Goal: Use online tool/utility: Utilize a website feature to perform a specific function

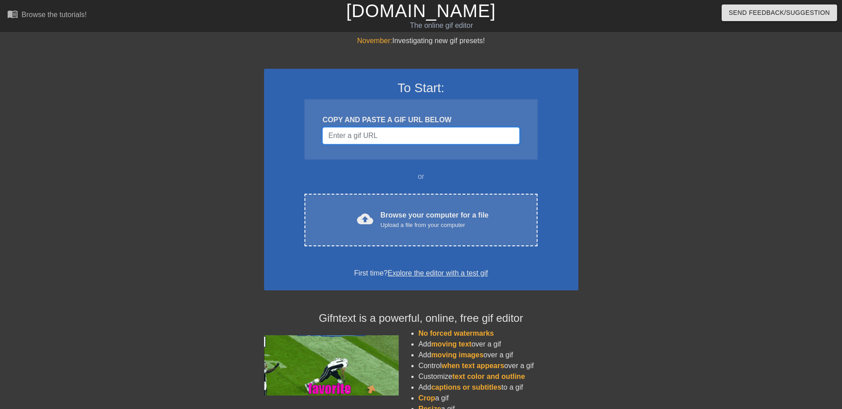
click at [341, 127] on input "Username" at bounding box center [421, 135] width 197 height 17
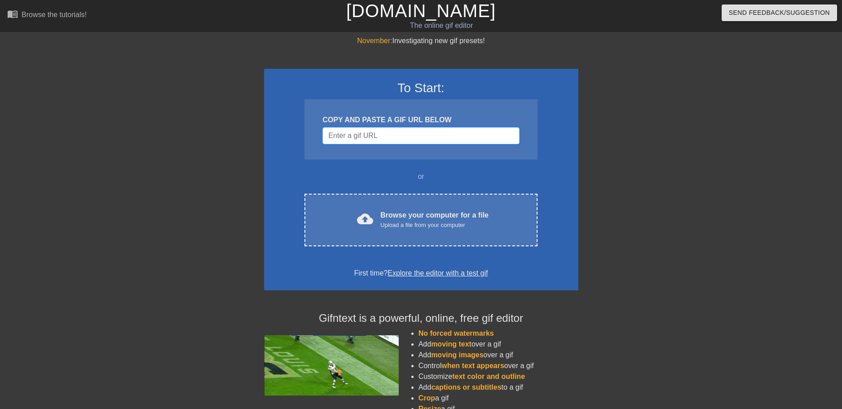
paste input "²²"
type input "²²"
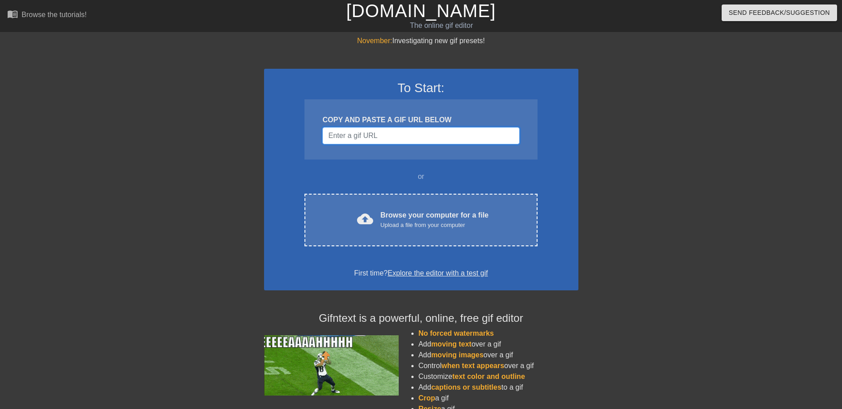
paste input "[URL][DOMAIN_NAME]"
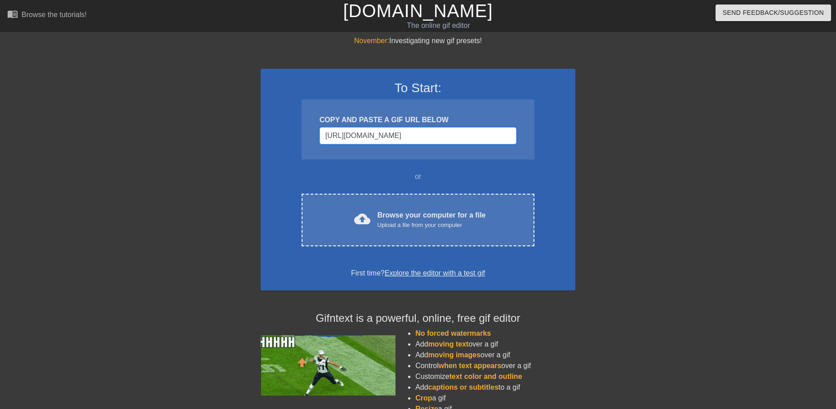
scroll to position [0, 1352]
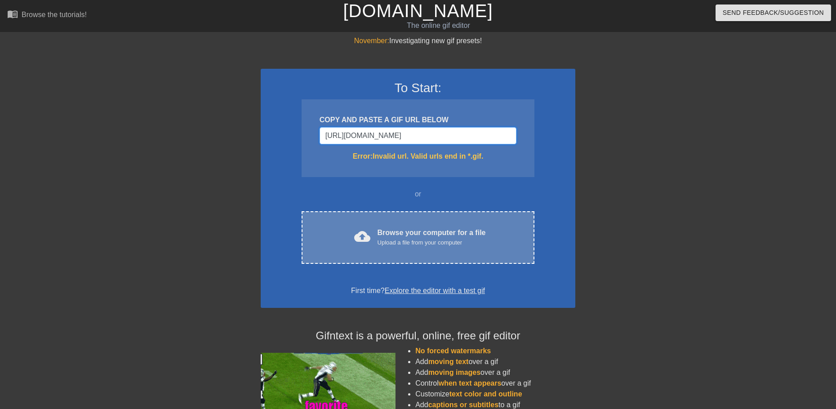
type input "[URL][DOMAIN_NAME]"
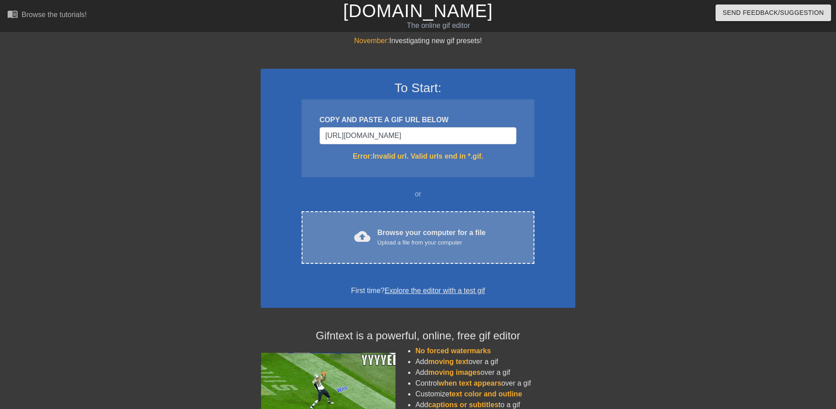
click at [414, 227] on div "Browse your computer for a file Upload a file from your computer" at bounding box center [431, 237] width 108 height 20
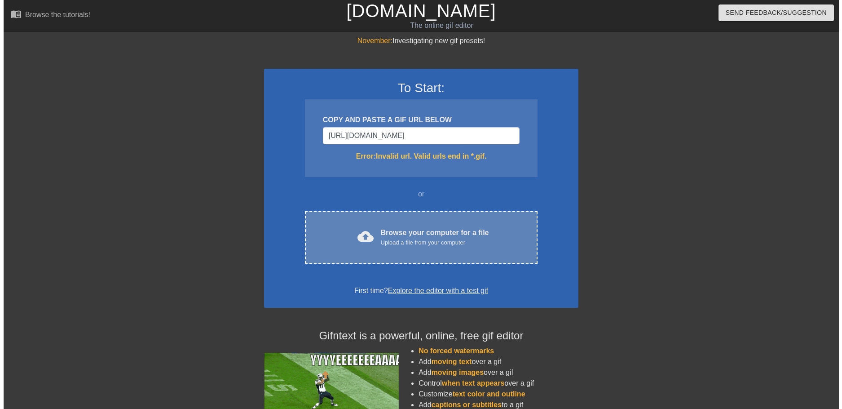
scroll to position [0, 0]
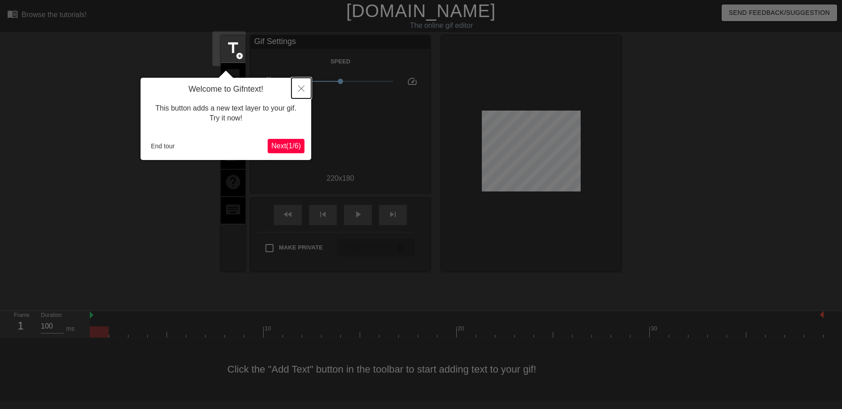
click at [298, 90] on button "Close" at bounding box center [302, 88] width 20 height 21
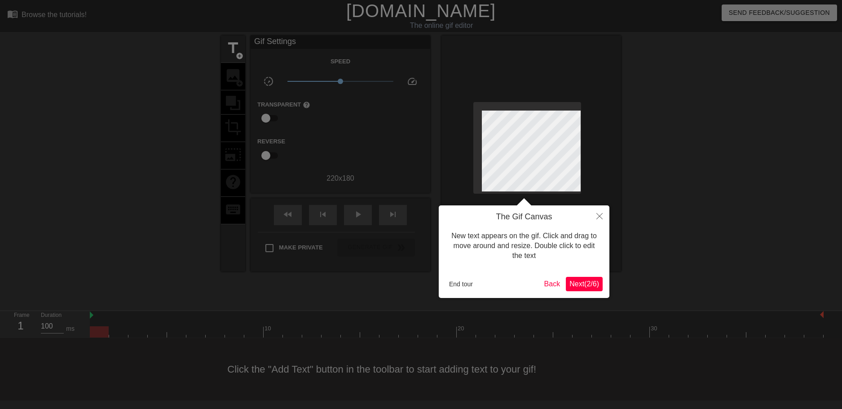
click at [580, 283] on span "Next ( 2 / 6 )" at bounding box center [585, 284] width 30 height 8
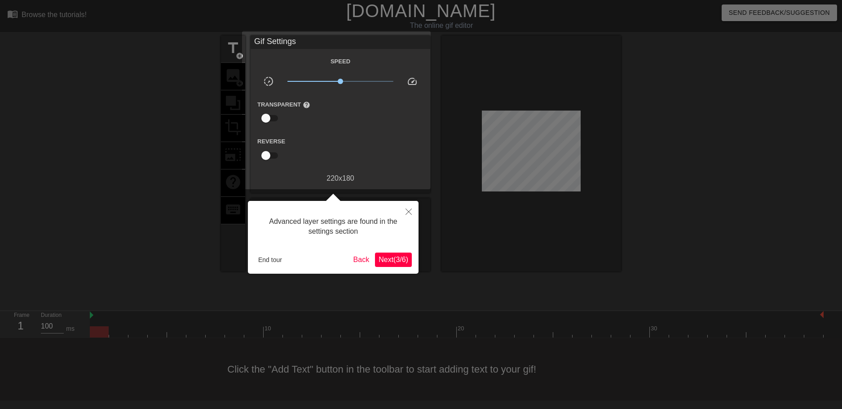
click at [405, 259] on span "Next ( 3 / 6 )" at bounding box center [394, 260] width 30 height 8
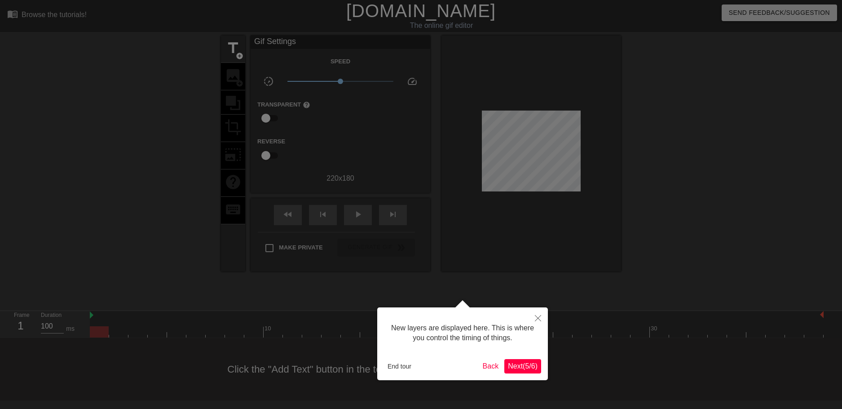
scroll to position [5, 0]
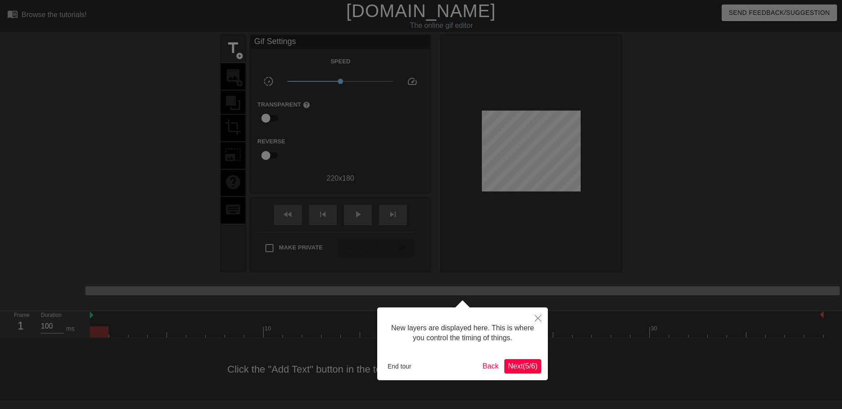
click at [523, 367] on span "Next ( 5 / 6 )" at bounding box center [523, 366] width 30 height 8
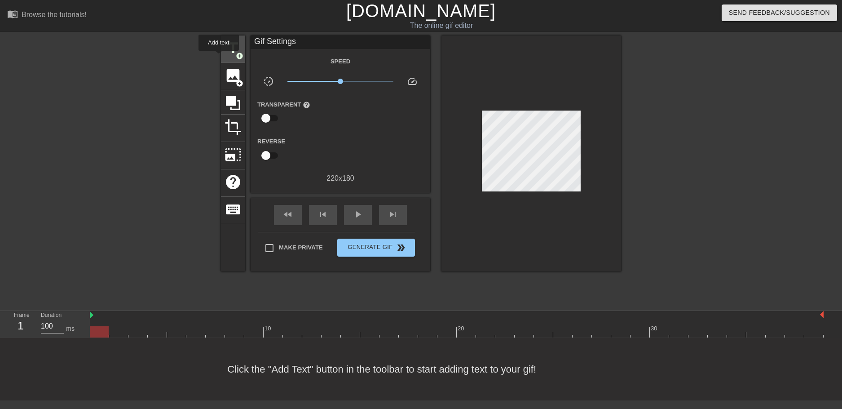
click at [229, 50] on span "title" at bounding box center [233, 48] width 17 height 17
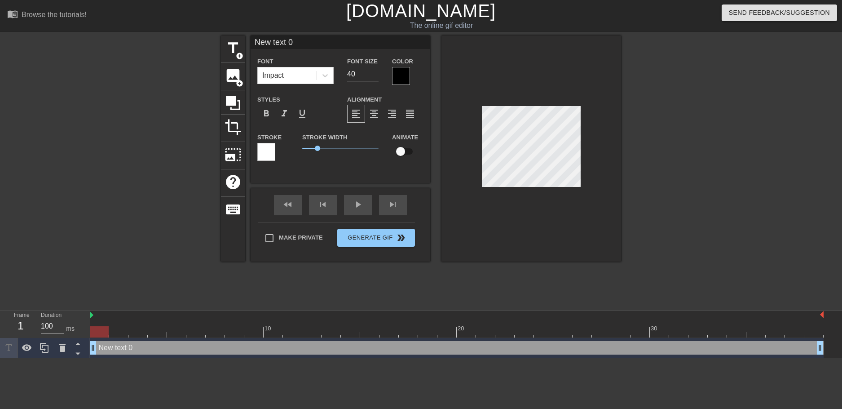
scroll to position [1, 1]
type input "z"
type textarea "z"
type input "zi"
type textarea "zi"
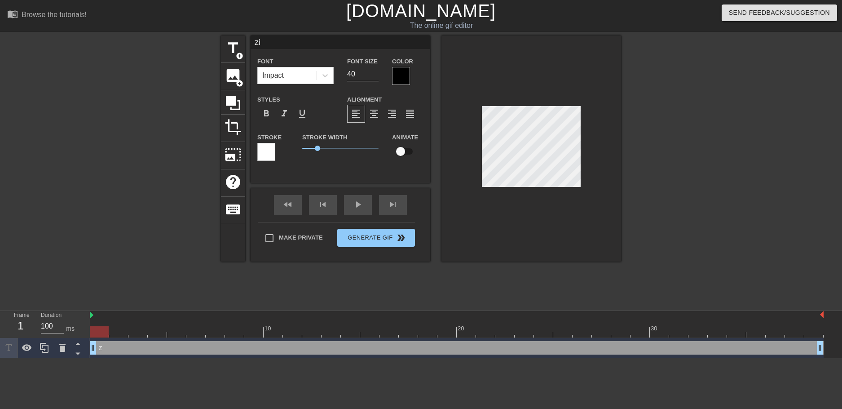
scroll to position [1, 1]
type input "zin"
type textarea "zina"
type input "zin"
type textarea "zin"
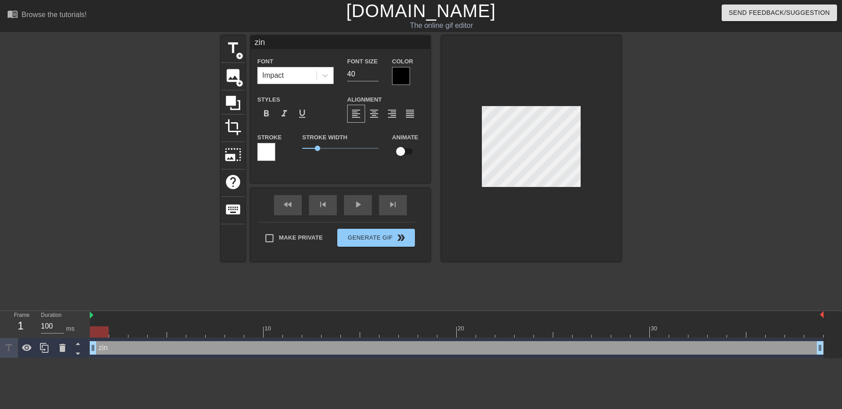
type input "zi"
type textarea "zi"
type input "z"
type textarea "z"
type input "Z"
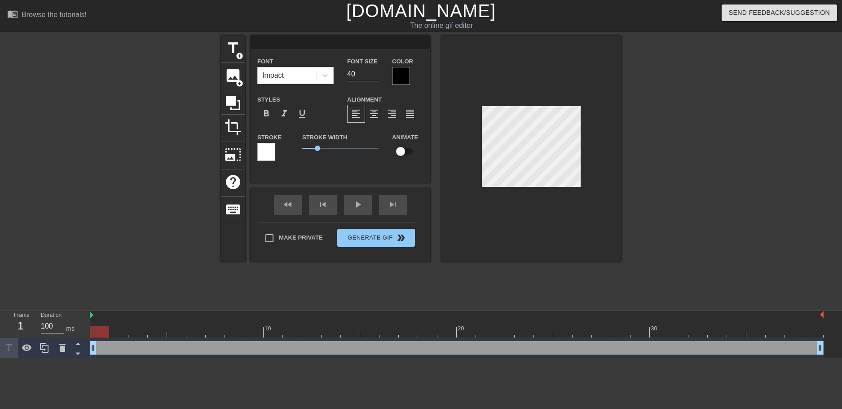
type textarea "Z"
type input "ZI"
type textarea "ZIN"
type input "ZINA"
type textarea "ZINA"
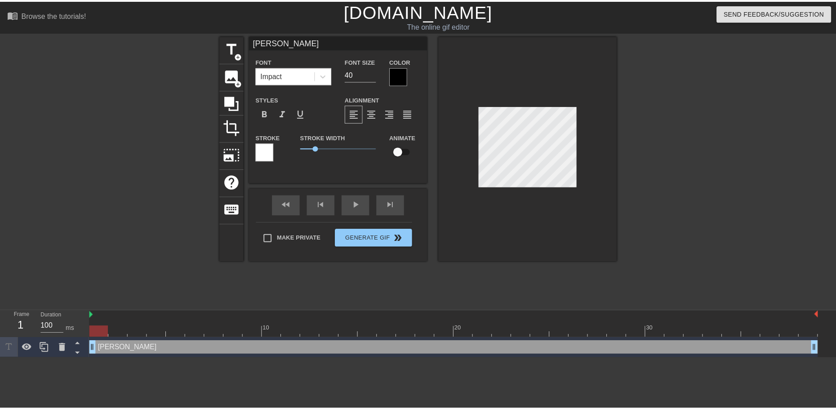
scroll to position [1, 1]
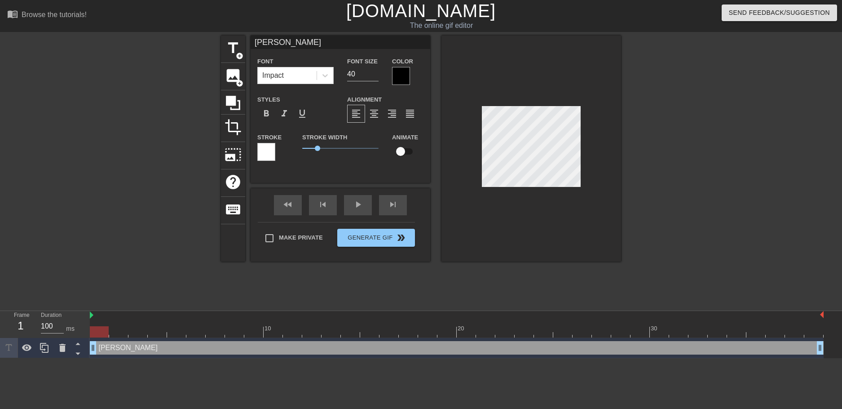
click at [514, 97] on div at bounding box center [532, 148] width 180 height 226
drag, startPoint x: 95, startPoint y: 304, endPoint x: 270, endPoint y: 299, distance: 175.3
click at [86, 311] on div "Frame 1 Duration 100 ms 10 20 30 ZINA drag_handle drag_handle" at bounding box center [421, 334] width 842 height 47
click at [448, 326] on div at bounding box center [457, 331] width 734 height 11
drag, startPoint x: 449, startPoint y: 288, endPoint x: 332, endPoint y: 295, distance: 117.9
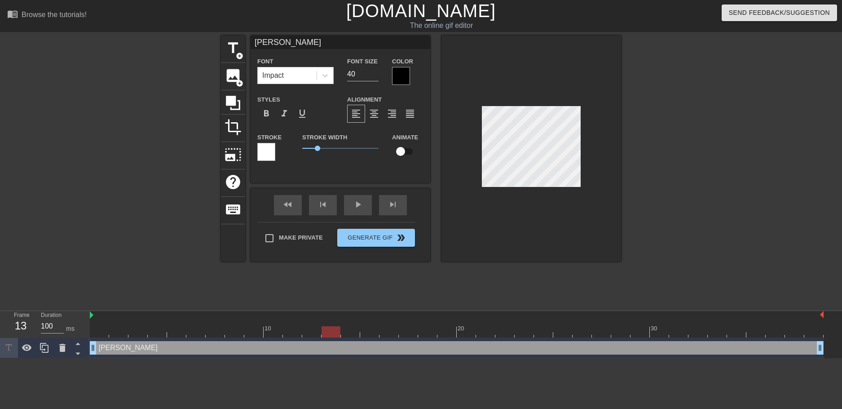
click at [332, 311] on div "10 20 30 ZINA drag_handle drag_handle" at bounding box center [466, 334] width 752 height 47
drag, startPoint x: 337, startPoint y: 285, endPoint x: 331, endPoint y: 288, distance: 6.3
click at [332, 326] on div at bounding box center [331, 331] width 19 height 11
drag, startPoint x: 327, startPoint y: 289, endPoint x: 322, endPoint y: 290, distance: 5.9
click at [322, 326] on div at bounding box center [331, 331] width 19 height 11
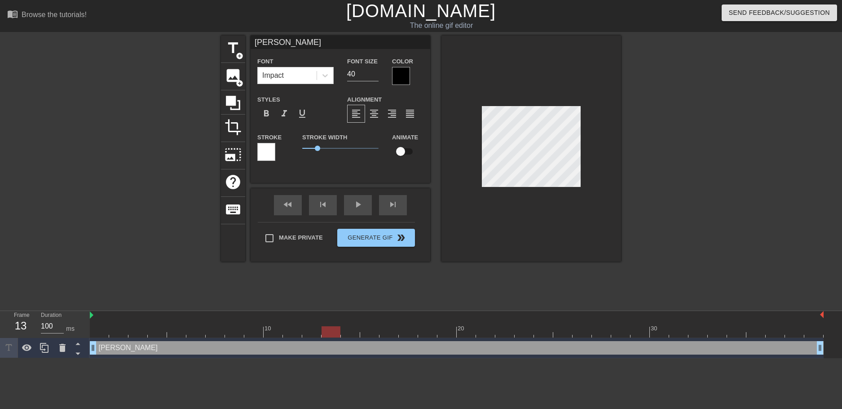
click at [360, 311] on div "10 20 30" at bounding box center [457, 324] width 734 height 27
drag, startPoint x: 347, startPoint y: 290, endPoint x: 323, endPoint y: 295, distance: 25.1
click at [323, 311] on div "10 20 30 ZINA drag_handle drag_handle" at bounding box center [466, 334] width 752 height 47
click at [332, 341] on div "ZINA drag_handle drag_handle" at bounding box center [457, 347] width 734 height 13
drag, startPoint x: 332, startPoint y: 302, endPoint x: 327, endPoint y: 289, distance: 13.9
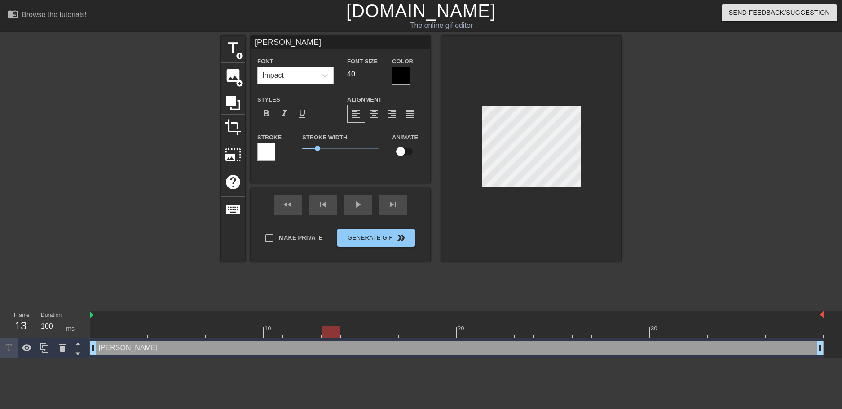
click at [323, 326] on div at bounding box center [331, 331] width 19 height 11
click at [328, 326] on div at bounding box center [331, 331] width 19 height 11
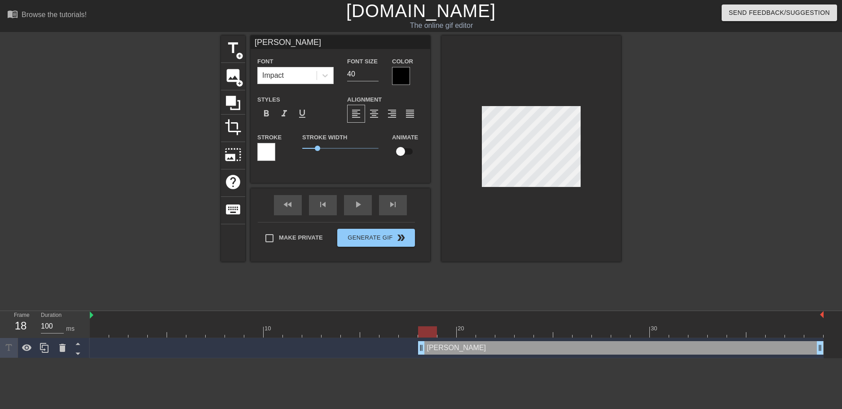
drag, startPoint x: 96, startPoint y: 307, endPoint x: 418, endPoint y: 288, distance: 322.6
click at [418, 311] on div "10 20 30 ZINA drag_handle drag_handle" at bounding box center [466, 334] width 752 height 47
click at [353, 204] on span "play_arrow" at bounding box center [358, 204] width 11 height 11
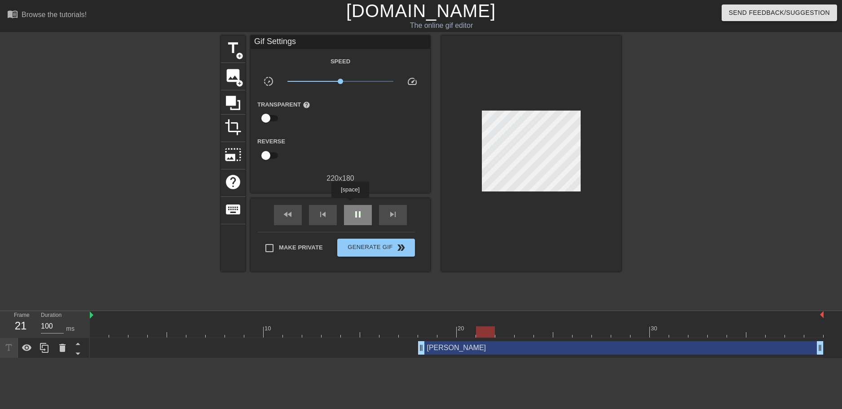
click at [353, 209] on span "pause" at bounding box center [358, 214] width 11 height 11
click at [353, 209] on span "play_arrow" at bounding box center [358, 214] width 11 height 11
click at [353, 209] on span "pause" at bounding box center [358, 214] width 11 height 11
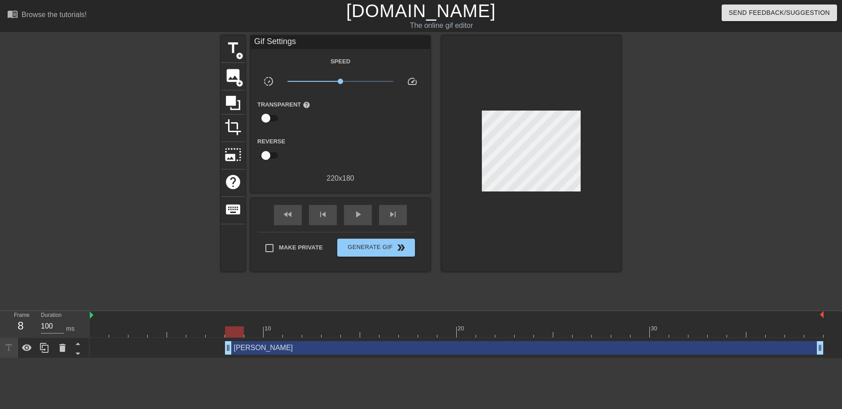
drag, startPoint x: 422, startPoint y: 307, endPoint x: 237, endPoint y: 312, distance: 184.7
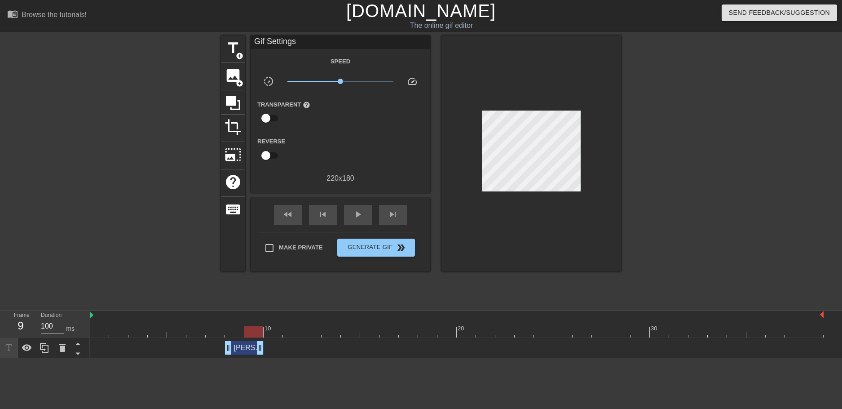
drag, startPoint x: 821, startPoint y: 308, endPoint x: 251, endPoint y: 315, distance: 569.7
click at [258, 322] on html "menu_book Browse the tutorials! Gifntext.com The online gif editor Send Feedbac…" at bounding box center [421, 179] width 842 height 358
click at [244, 341] on div "ZINA drag_handle drag_handle" at bounding box center [244, 347] width 39 height 13
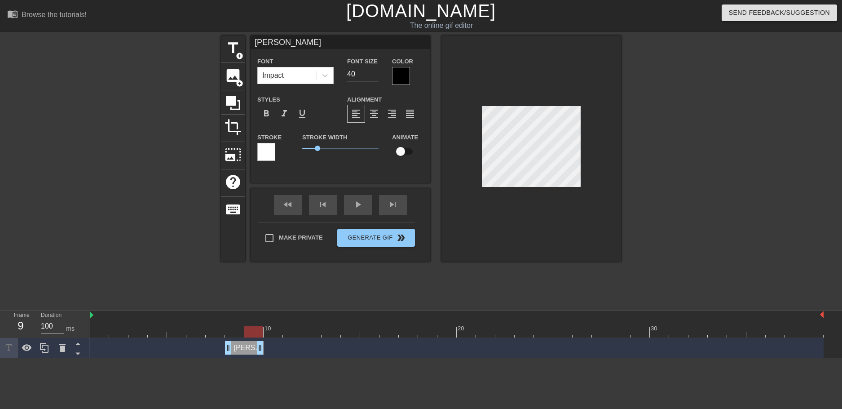
click at [275, 326] on div at bounding box center [457, 331] width 734 height 11
click at [245, 341] on div "ZINA drag_handle drag_handle" at bounding box center [244, 347] width 39 height 13
drag, startPoint x: 245, startPoint y: 308, endPoint x: 128, endPoint y: 312, distance: 117.3
click at [128, 338] on div "ZINA drag_handle drag_handle" at bounding box center [457, 348] width 734 height 20
click at [45, 342] on icon at bounding box center [44, 347] width 11 height 11
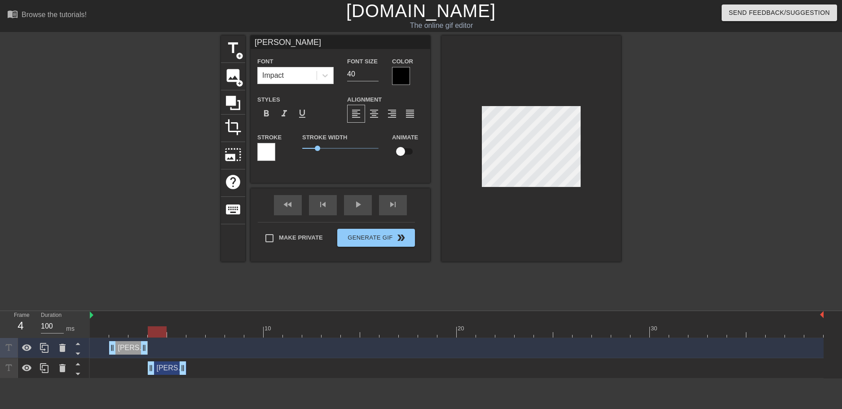
drag, startPoint x: 136, startPoint y: 328, endPoint x: 182, endPoint y: 299, distance: 54.9
click at [182, 338] on div "ZINA drag_handle drag_handle ZINA drag_handle drag_handle" at bounding box center [466, 358] width 752 height 40
click at [45, 363] on icon at bounding box center [44, 368] width 11 height 11
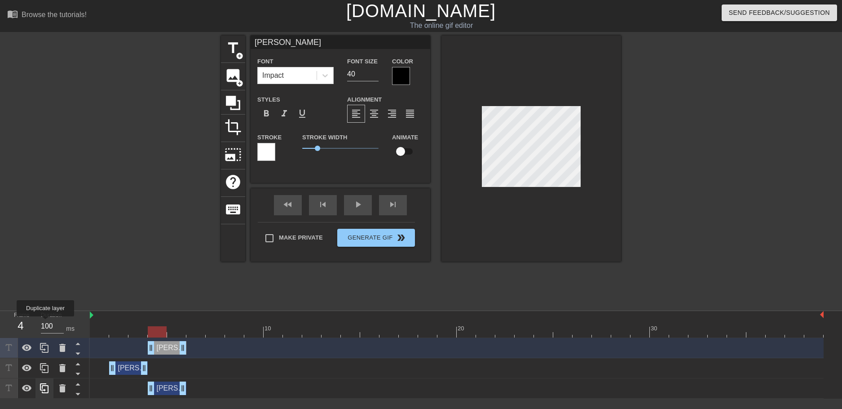
click at [45, 363] on icon at bounding box center [44, 368] width 11 height 11
click at [45, 342] on icon at bounding box center [44, 347] width 11 height 11
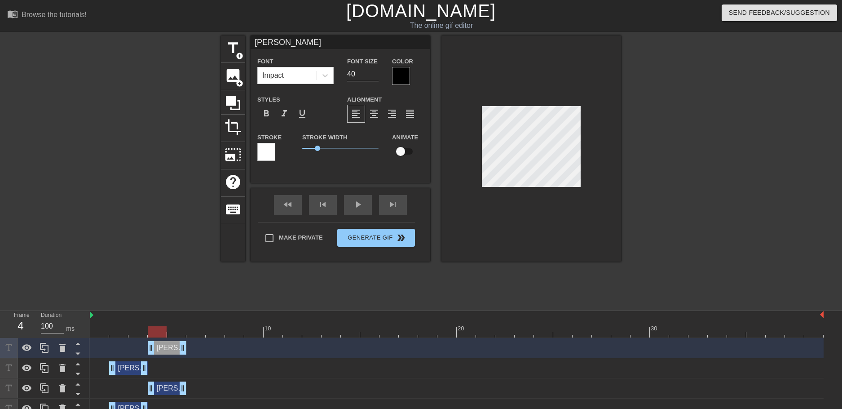
click at [45, 363] on icon at bounding box center [44, 368] width 11 height 11
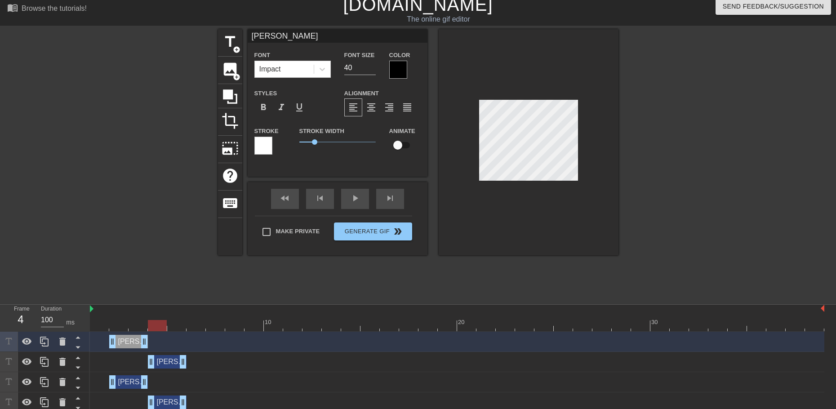
scroll to position [8, 0]
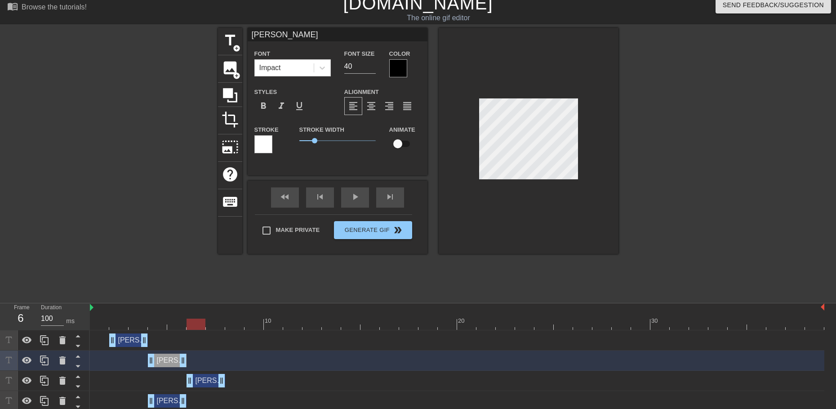
drag, startPoint x: 130, startPoint y: 339, endPoint x: 166, endPoint y: 366, distance: 45.2
click at [207, 374] on div "ZINA drag_handle drag_handle" at bounding box center [205, 380] width 39 height 13
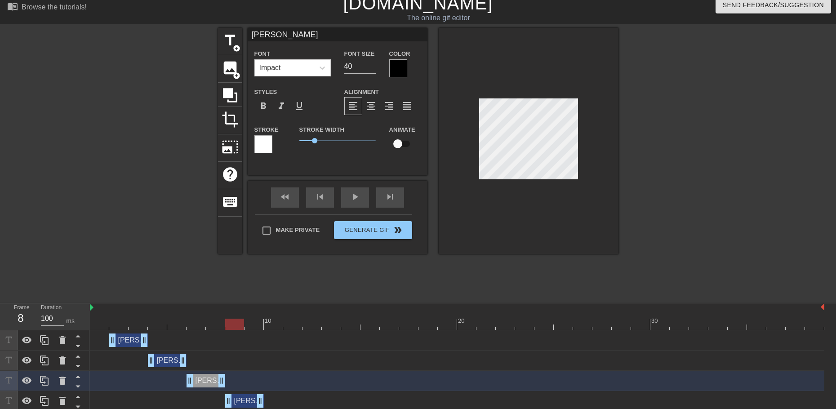
drag, startPoint x: 195, startPoint y: 357, endPoint x: 200, endPoint y: 363, distance: 7.7
click at [247, 394] on div "ZINA drag_handle drag_handle" at bounding box center [244, 400] width 39 height 13
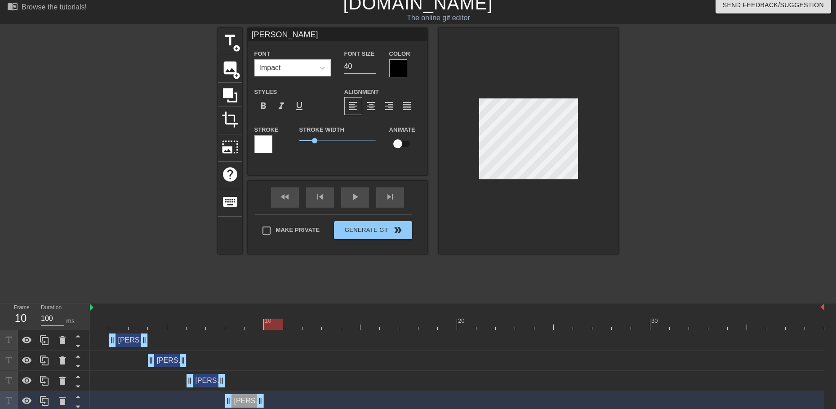
drag, startPoint x: 123, startPoint y: 378, endPoint x: 270, endPoint y: 380, distance: 146.9
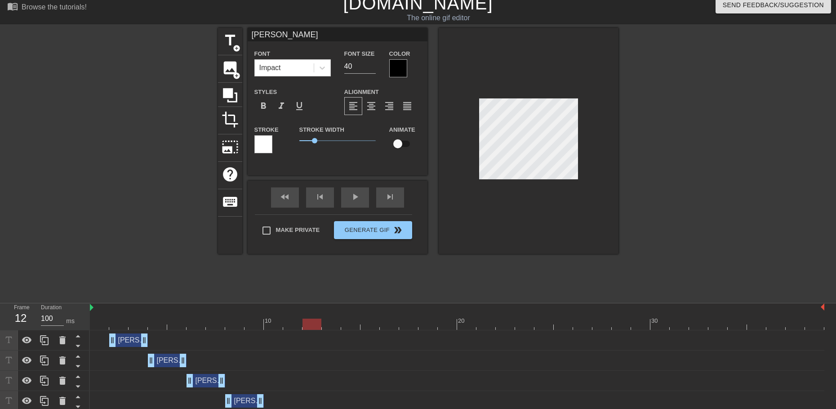
drag, startPoint x: 169, startPoint y: 395, endPoint x: 320, endPoint y: 392, distance: 150.5
click at [161, 303] on div "10 20 30" at bounding box center [457, 316] width 734 height 27
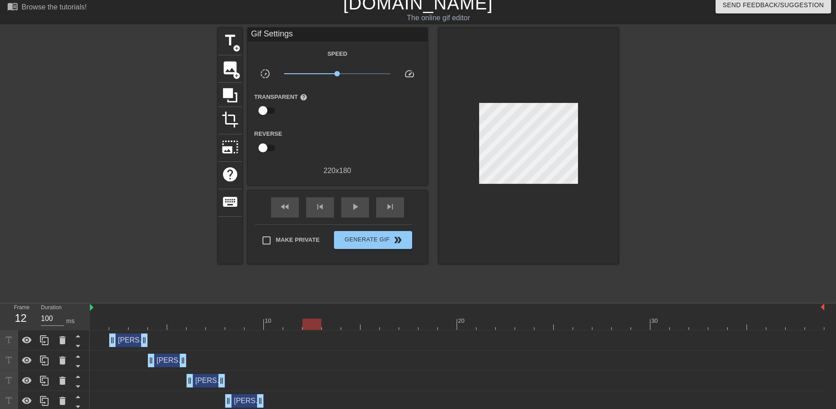
click at [164, 330] on div "ZINA drag_handle drag_handle" at bounding box center [457, 340] width 734 height 20
drag, startPoint x: 190, startPoint y: 284, endPoint x: 323, endPoint y: 296, distance: 134.0
click at [195, 318] on div at bounding box center [457, 323] width 734 height 11
drag, startPoint x: 181, startPoint y: 283, endPoint x: 170, endPoint y: 286, distance: 11.5
click at [167, 318] on div at bounding box center [157, 323] width 19 height 11
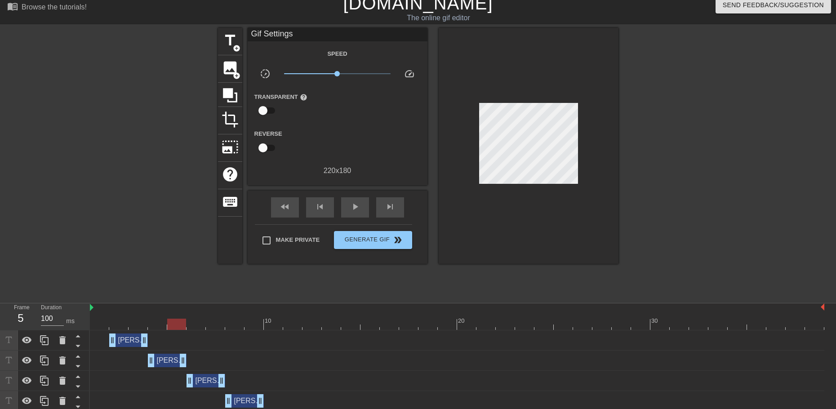
click at [168, 354] on div "ZINA drag_handle drag_handle" at bounding box center [167, 360] width 39 height 13
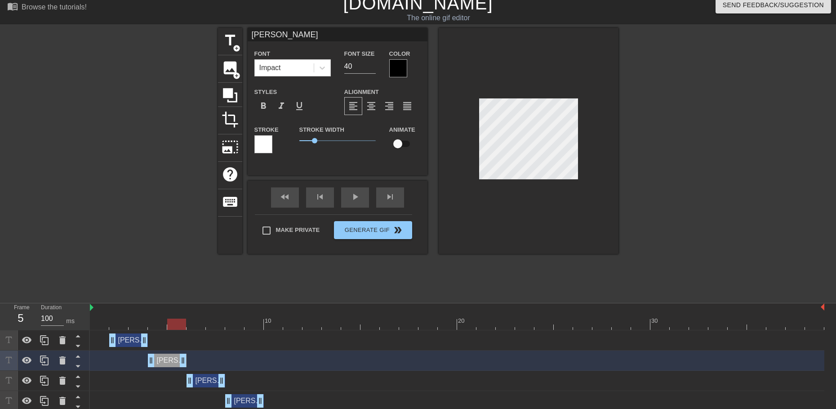
click at [198, 374] on div "ZINA drag_handle drag_handle" at bounding box center [205, 380] width 39 height 13
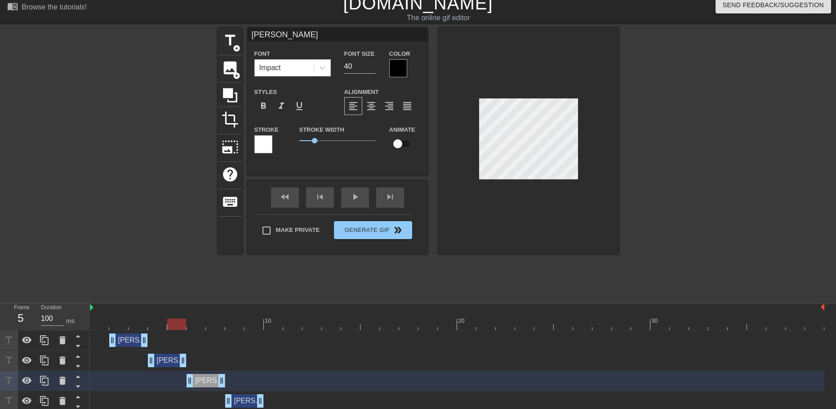
click at [197, 318] on div at bounding box center [457, 323] width 734 height 11
click at [232, 318] on div at bounding box center [457, 323] width 734 height 11
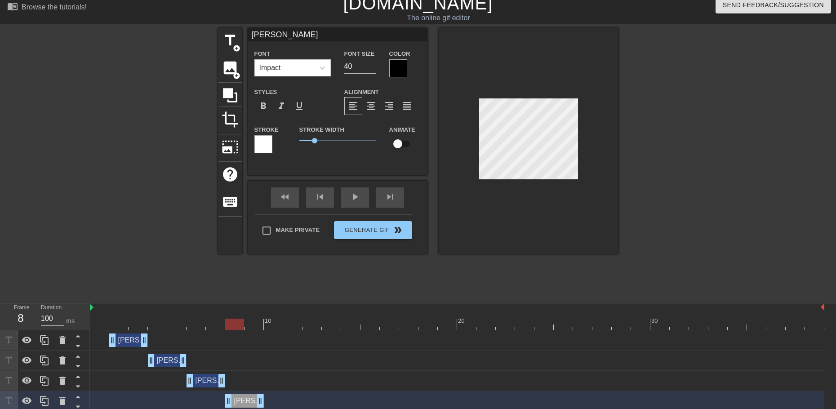
click at [575, 160] on div at bounding box center [528, 141] width 180 height 226
click at [273, 318] on div at bounding box center [457, 323] width 734 height 11
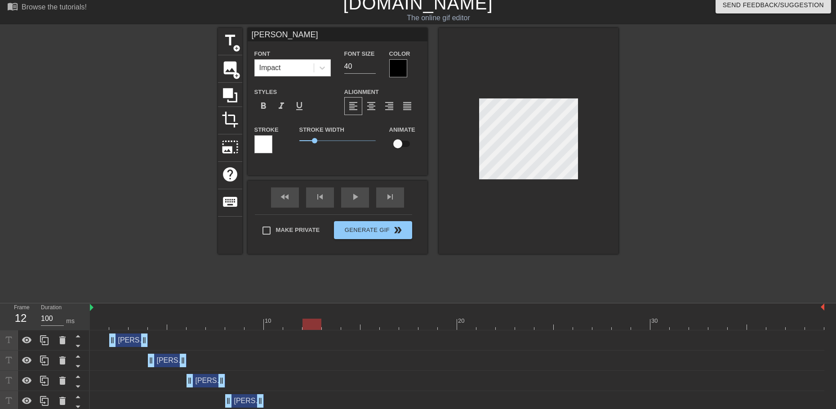
click at [311, 318] on div at bounding box center [457, 323] width 734 height 11
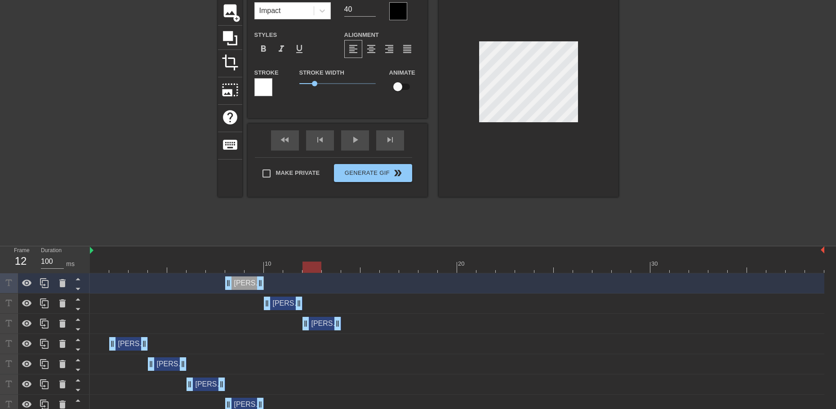
scroll to position [68, 0]
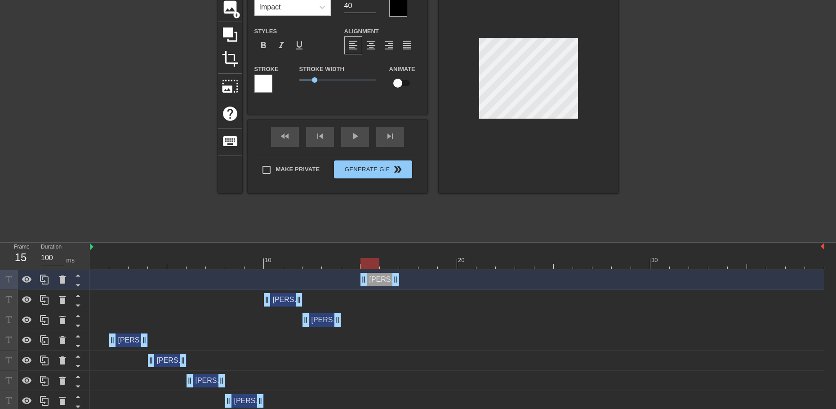
drag, startPoint x: 247, startPoint y: 236, endPoint x: 379, endPoint y: 266, distance: 135.0
click at [379, 270] on div "ZINA drag_handle drag_handle ZINA drag_handle drag_handle ZINA drag_handle drag…" at bounding box center [463, 361] width 746 height 182
drag, startPoint x: 325, startPoint y: 276, endPoint x: 428, endPoint y: 280, distance: 103.0
click at [428, 313] on div "ZINA drag_handle drag_handle" at bounding box center [418, 319] width 39 height 13
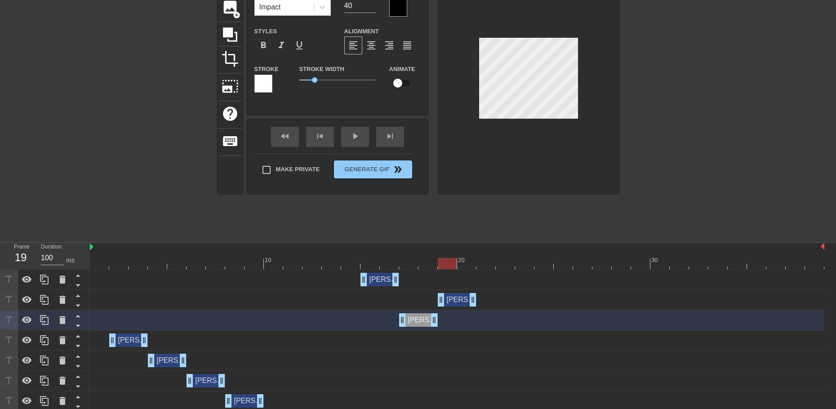
drag, startPoint x: 285, startPoint y: 256, endPoint x: 468, endPoint y: 288, distance: 185.8
click at [468, 288] on div "ZINA drag_handle drag_handle ZINA drag_handle drag_handle ZINA drag_handle drag…" at bounding box center [463, 361] width 746 height 182
drag, startPoint x: 420, startPoint y: 274, endPoint x: 459, endPoint y: 274, distance: 38.2
click at [459, 313] on div "ZINA drag_handle drag_handle" at bounding box center [457, 319] width 39 height 13
drag, startPoint x: 455, startPoint y: 259, endPoint x: 419, endPoint y: 261, distance: 36.0
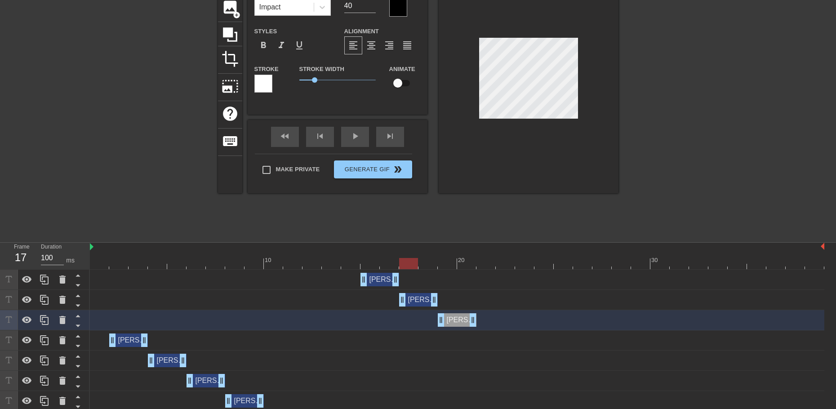
click at [419, 293] on div "ZINA drag_handle drag_handle" at bounding box center [418, 299] width 39 height 13
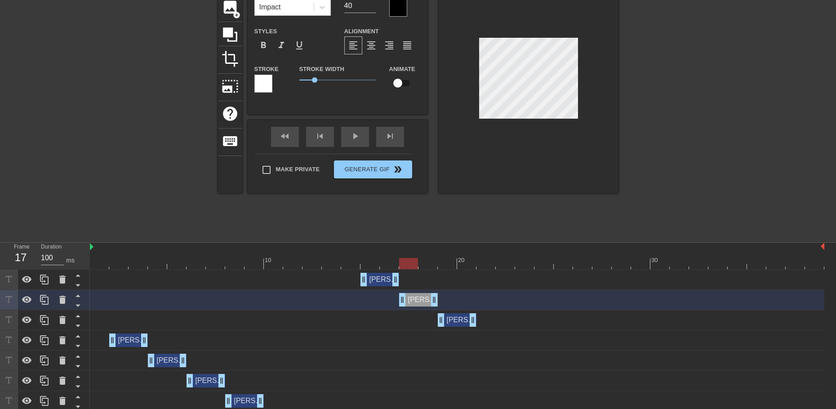
click at [369, 258] on div at bounding box center [457, 263] width 734 height 11
click at [375, 273] on div "ZINA drag_handle drag_handle" at bounding box center [379, 279] width 39 height 13
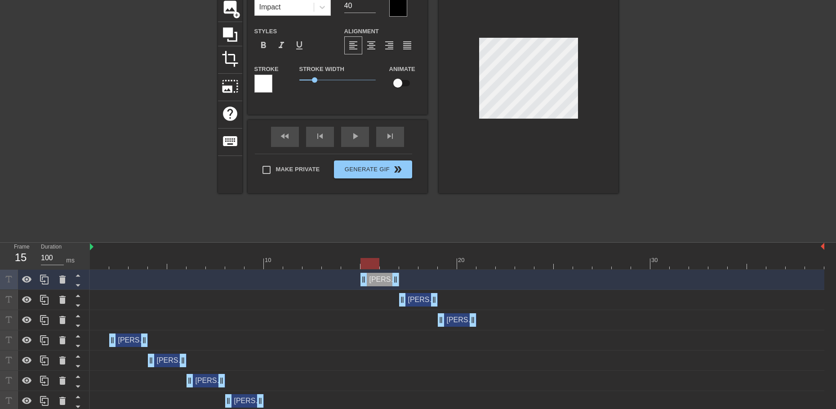
click at [420, 258] on div at bounding box center [457, 263] width 734 height 11
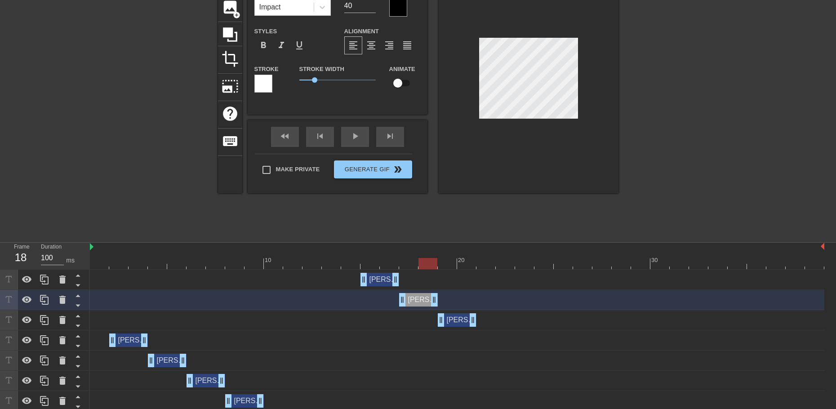
click at [460, 313] on div "ZINA drag_handle drag_handle" at bounding box center [457, 319] width 39 height 13
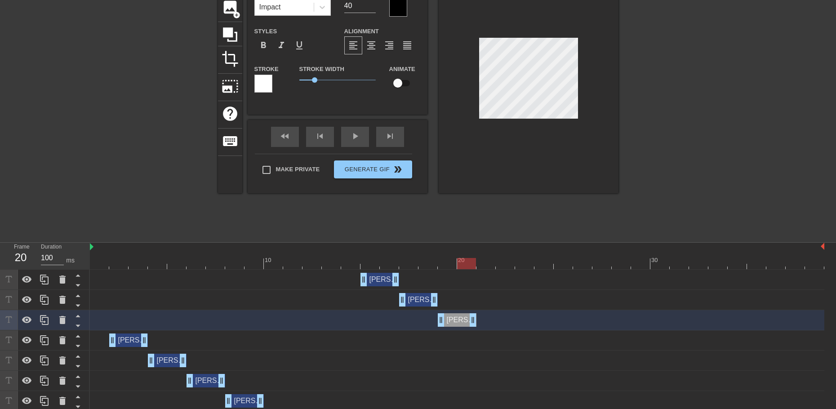
click at [458, 258] on div at bounding box center [457, 263] width 734 height 11
click at [460, 313] on div "ZINA drag_handle drag_handle" at bounding box center [457, 319] width 39 height 13
click at [40, 314] on icon at bounding box center [44, 319] width 11 height 11
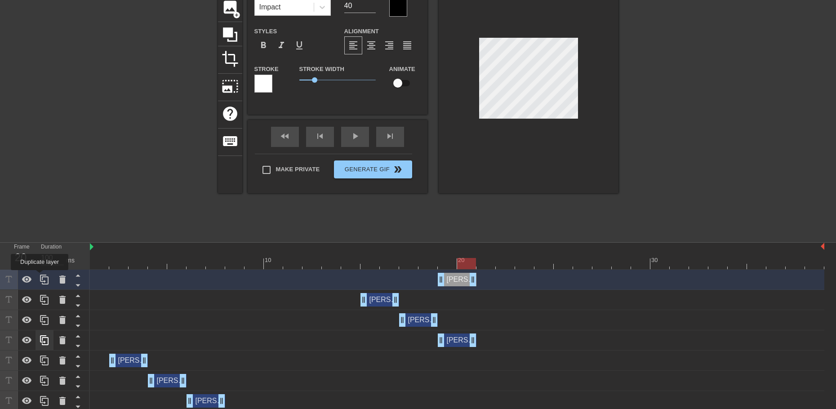
click at [40, 314] on icon at bounding box center [44, 319] width 11 height 11
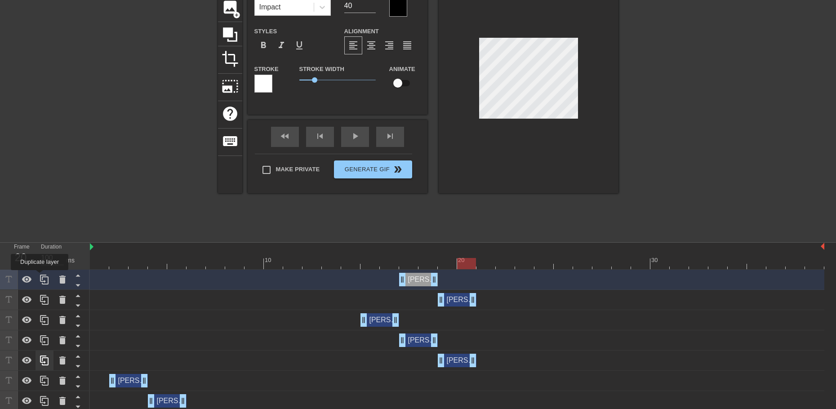
click at [40, 314] on icon at bounding box center [44, 319] width 11 height 11
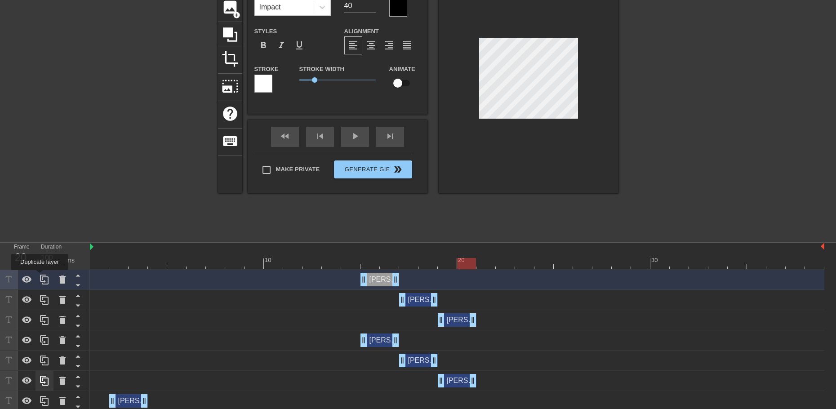
click at [40, 314] on icon at bounding box center [44, 319] width 11 height 11
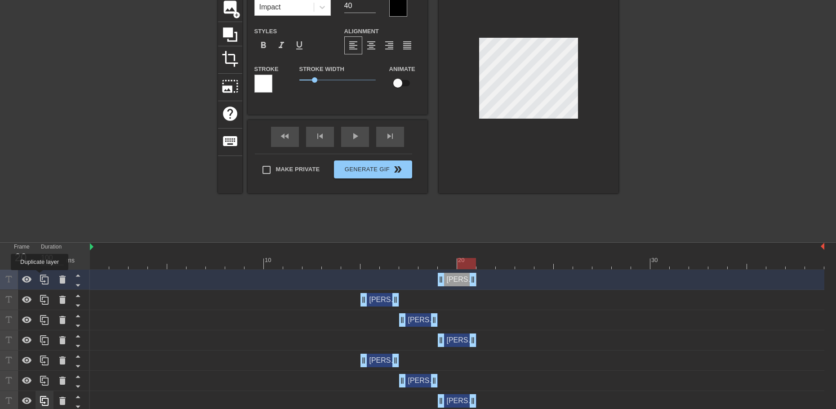
click at [40, 314] on icon at bounding box center [44, 319] width 11 height 11
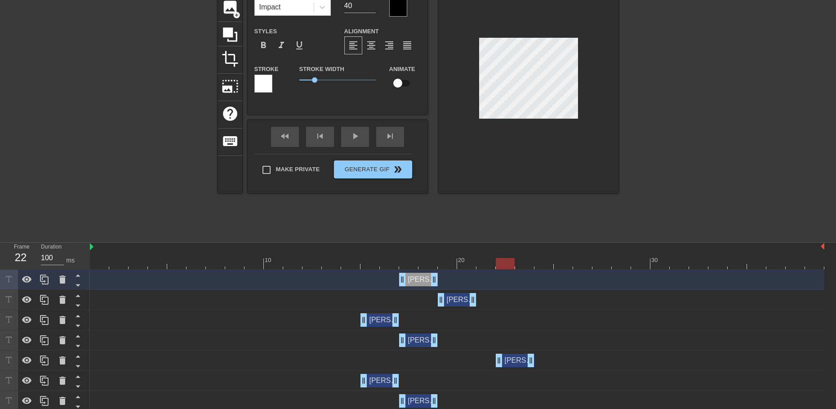
drag, startPoint x: 455, startPoint y: 315, endPoint x: 505, endPoint y: 318, distance: 50.4
click at [505, 354] on div "ZINA drag_handle drag_handle" at bounding box center [514, 360] width 39 height 13
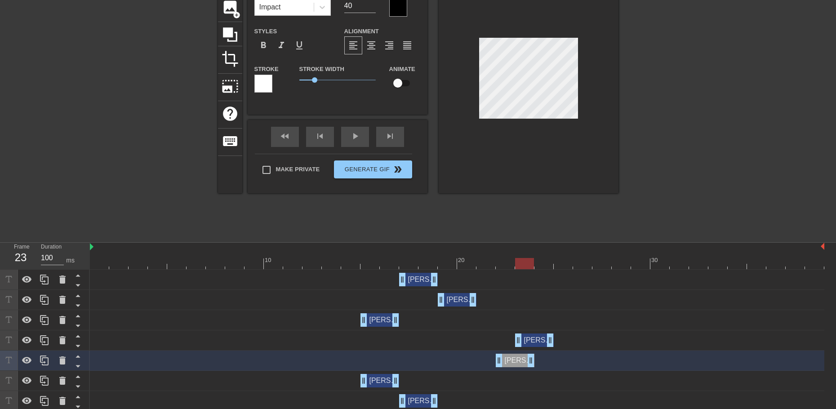
drag, startPoint x: 413, startPoint y: 292, endPoint x: 543, endPoint y: 297, distance: 129.9
click at [543, 333] on div "ZINA drag_handle drag_handle" at bounding box center [534, 339] width 39 height 13
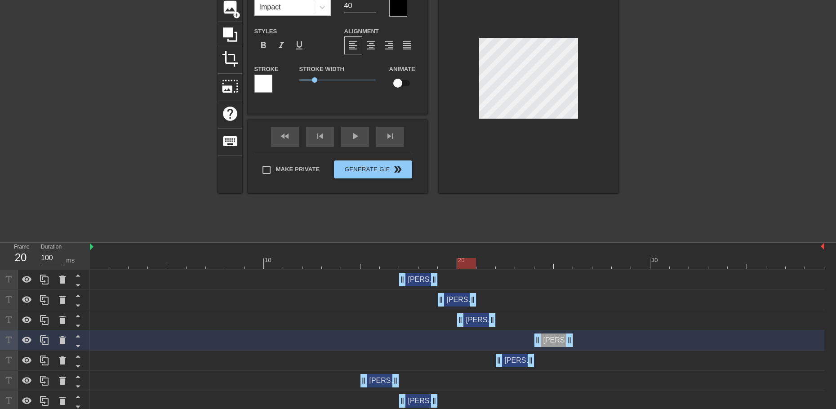
drag, startPoint x: 383, startPoint y: 275, endPoint x: 494, endPoint y: 306, distance: 114.8
click at [474, 289] on div "ZINA drag_handle drag_handle ZINA drag_handle drag_handle ZINA drag_handle drag…" at bounding box center [463, 411] width 746 height 283
drag, startPoint x: 509, startPoint y: 313, endPoint x: 495, endPoint y: 309, distance: 14.6
click at [475, 354] on div "ZINA drag_handle drag_handle" at bounding box center [476, 360] width 39 height 13
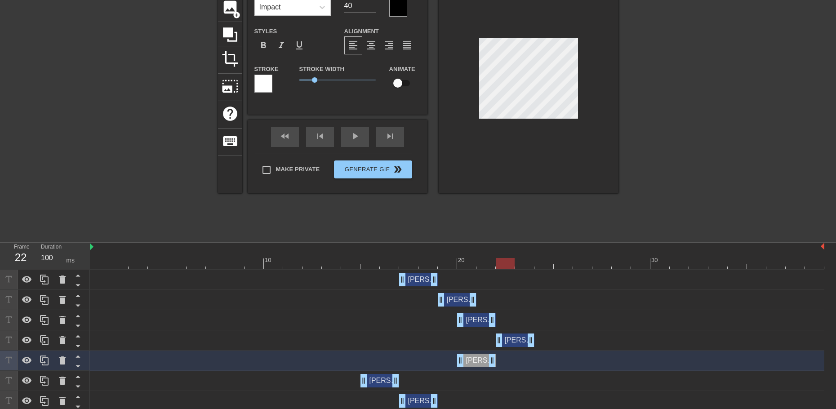
drag, startPoint x: 524, startPoint y: 299, endPoint x: 511, endPoint y: 300, distance: 13.1
click at [511, 333] on div "ZINA drag_handle drag_handle" at bounding box center [514, 339] width 39 height 13
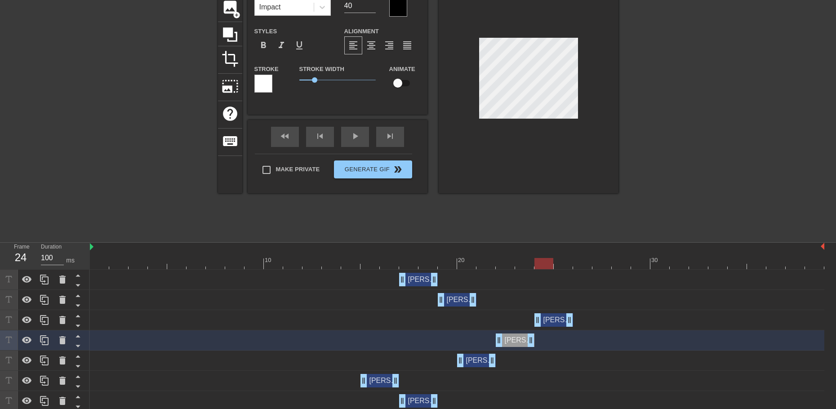
drag, startPoint x: 482, startPoint y: 275, endPoint x: 545, endPoint y: 277, distance: 63.4
click at [554, 313] on div "ZINA drag_handle drag_handle" at bounding box center [553, 319] width 39 height 13
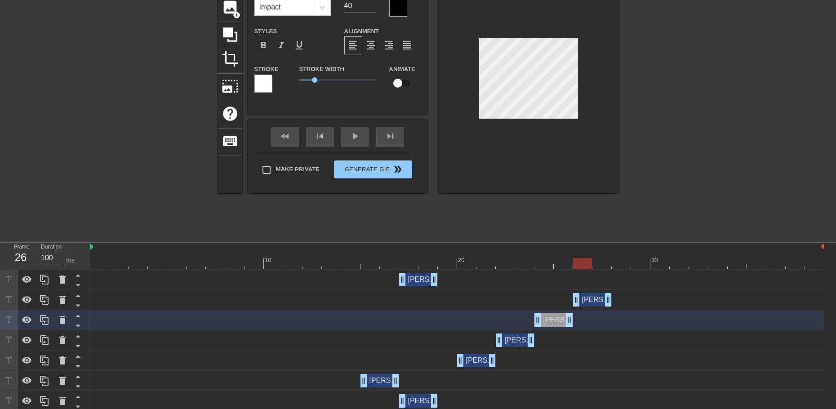
drag, startPoint x: 456, startPoint y: 256, endPoint x: 584, endPoint y: 260, distance: 128.1
click at [584, 293] on div "ZINA drag_handle drag_handle" at bounding box center [592, 299] width 39 height 13
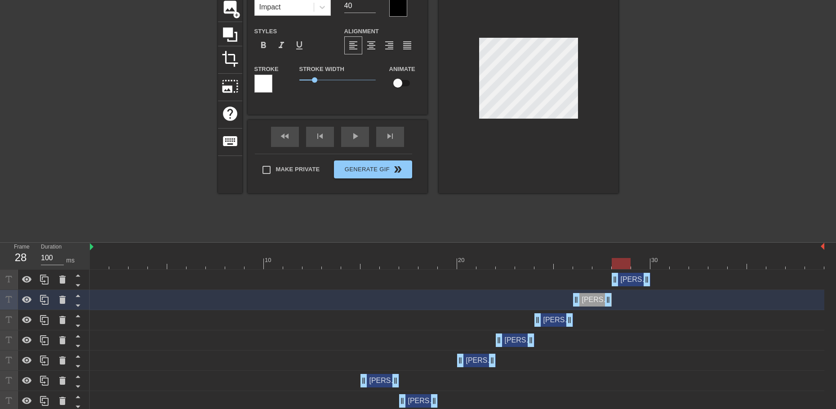
drag, startPoint x: 416, startPoint y: 234, endPoint x: 622, endPoint y: 251, distance: 206.9
click at [622, 270] on div "ZINA drag_handle drag_handle ZINA drag_handle drag_handle ZINA drag_handle drag…" at bounding box center [463, 411] width 746 height 283
click at [483, 243] on div "10 20 30 ZINA drag_handle drag_handle ZINA drag_handle drag_handle ZINA drag_ha…" at bounding box center [463, 398] width 746 height 310
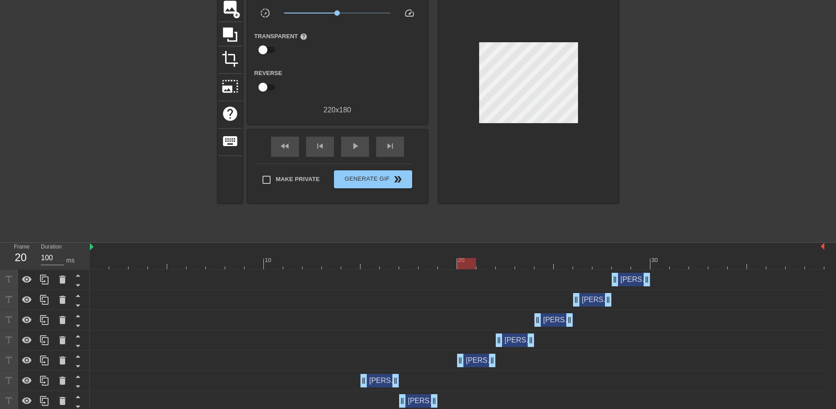
click at [471, 258] on div at bounding box center [457, 263] width 734 height 11
click at [506, 258] on div at bounding box center [457, 263] width 734 height 11
click at [544, 258] on div at bounding box center [457, 263] width 734 height 11
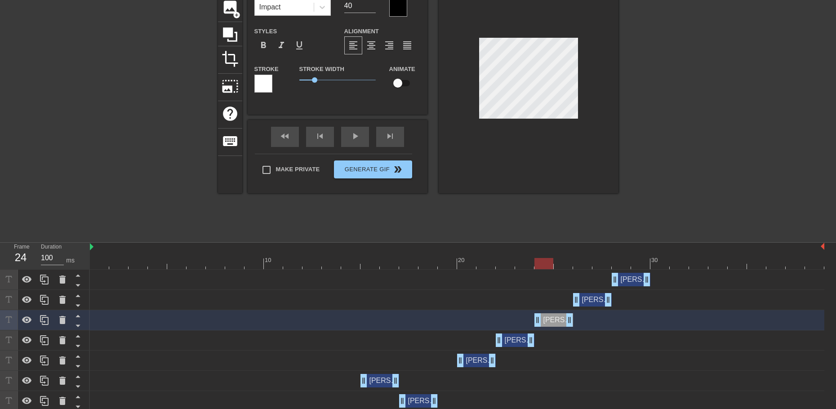
click at [580, 258] on div at bounding box center [457, 263] width 734 height 11
click at [592, 293] on div "ZINA drag_handle drag_handle" at bounding box center [592, 299] width 39 height 13
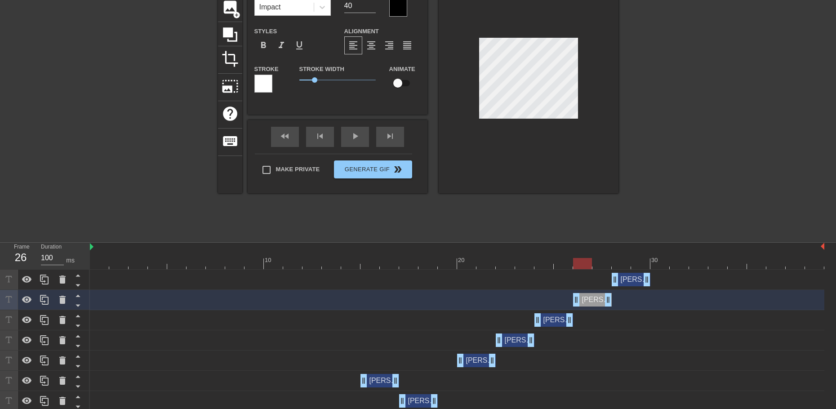
click at [622, 258] on div at bounding box center [457, 263] width 734 height 11
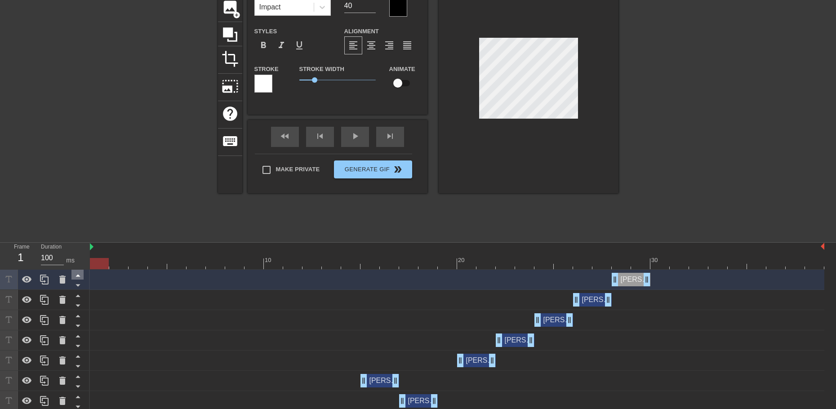
drag, startPoint x: 259, startPoint y: 222, endPoint x: 80, endPoint y: 229, distance: 179.8
click at [80, 243] on div "Frame 1 Duration 100 ms 10 20 30 ZINA drag_handle drag_handle ZINA drag_handle …" at bounding box center [418, 398] width 836 height 310
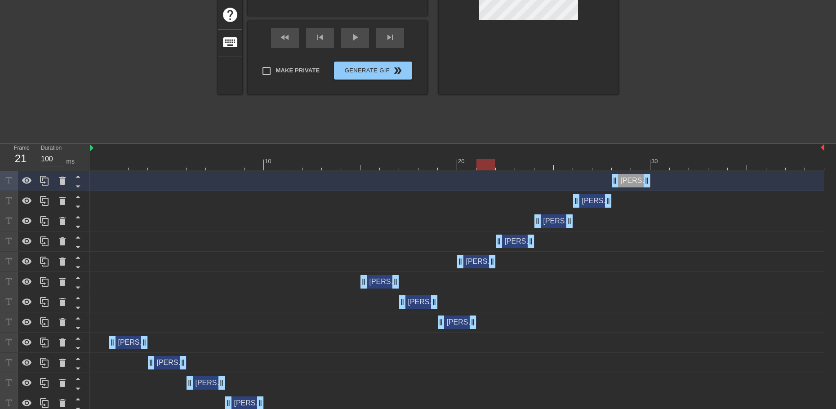
scroll to position [169, 0]
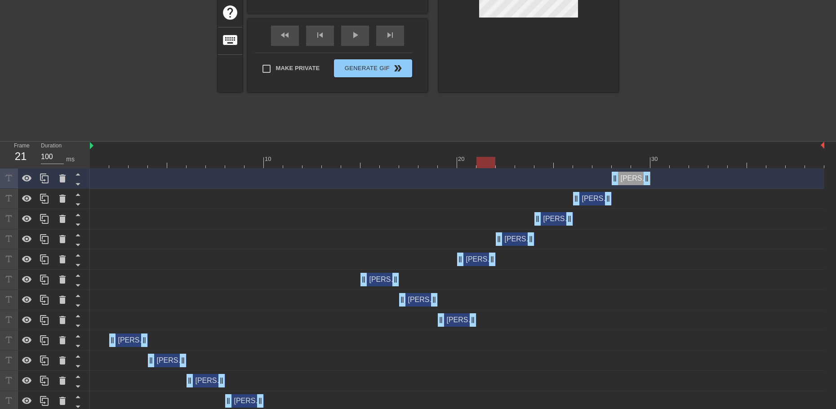
click at [341, 142] on div "10 20 30" at bounding box center [457, 155] width 734 height 27
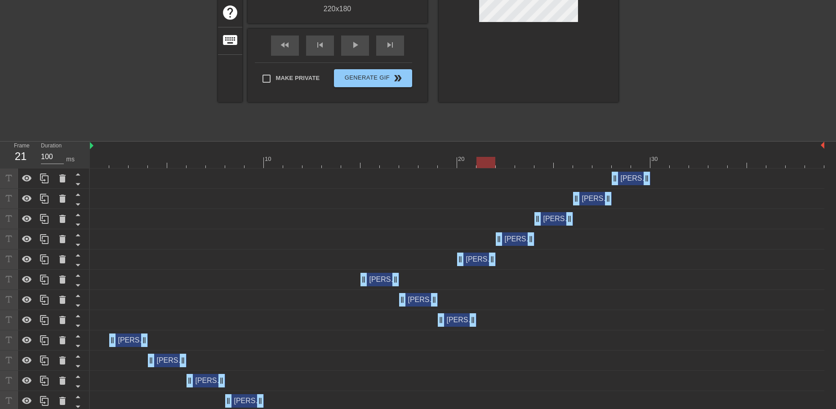
click at [337, 142] on div "10 20 30" at bounding box center [457, 155] width 734 height 27
click at [336, 157] on div at bounding box center [457, 162] width 734 height 11
click at [345, 157] on div at bounding box center [457, 162] width 734 height 11
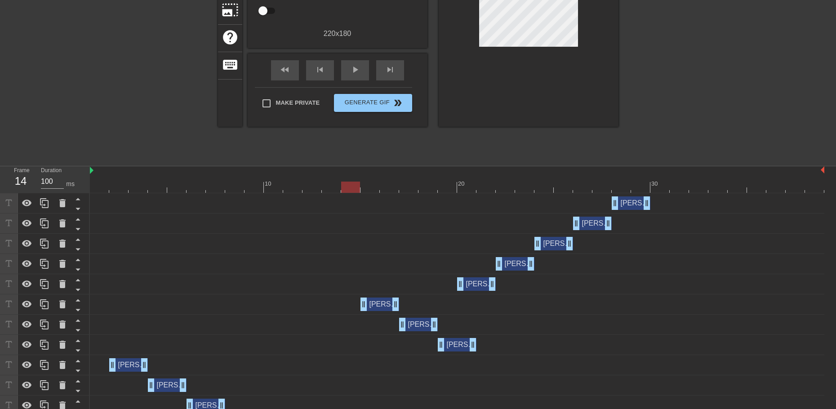
scroll to position [124, 0]
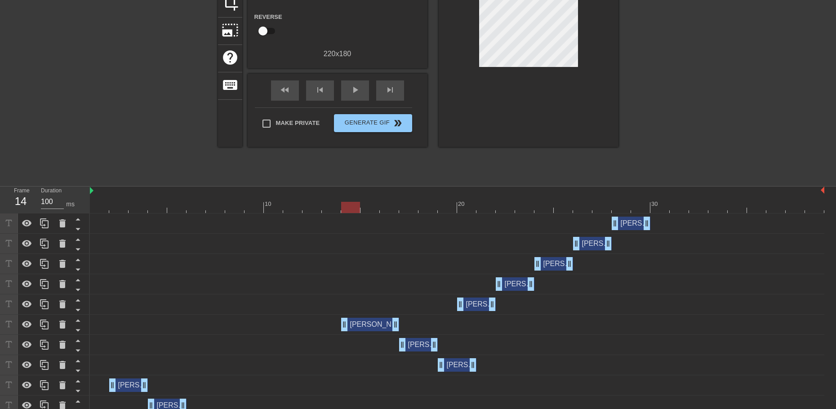
drag, startPoint x: 362, startPoint y: 285, endPoint x: 349, endPoint y: 288, distance: 12.4
click at [308, 202] on div at bounding box center [457, 207] width 734 height 11
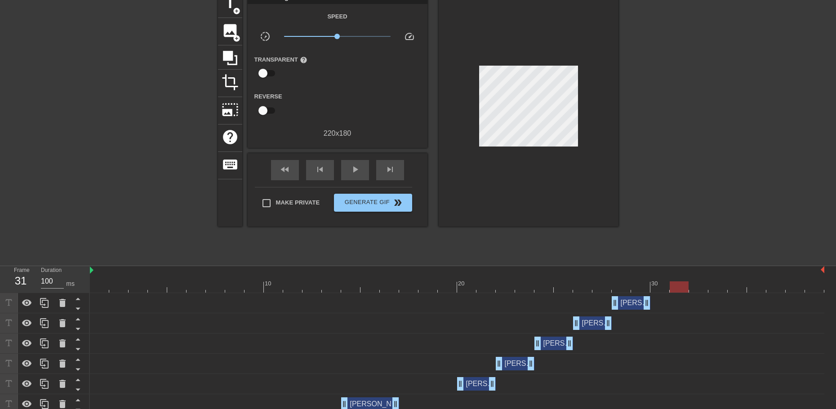
scroll to position [35, 0]
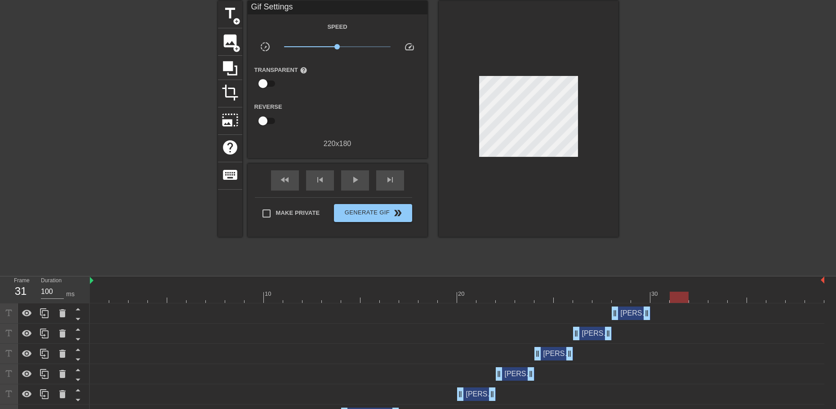
drag, startPoint x: 650, startPoint y: 296, endPoint x: 531, endPoint y: 270, distance: 121.7
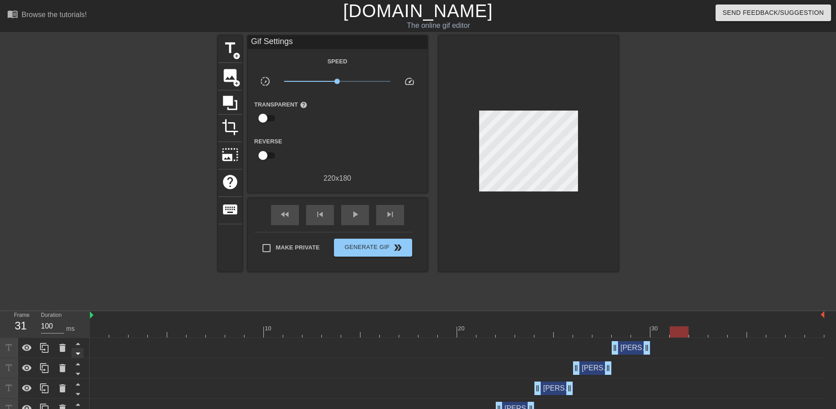
click at [77, 348] on icon at bounding box center [77, 353] width 11 height 11
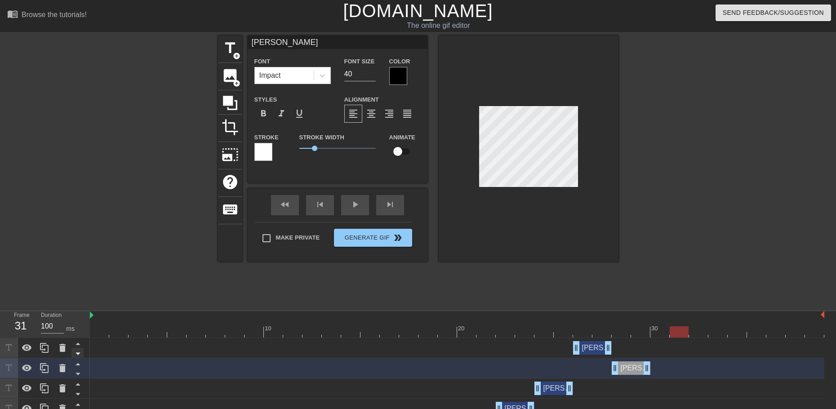
click at [77, 348] on icon at bounding box center [77, 353] width 11 height 11
click at [77, 343] on icon at bounding box center [77, 344] width 4 height 2
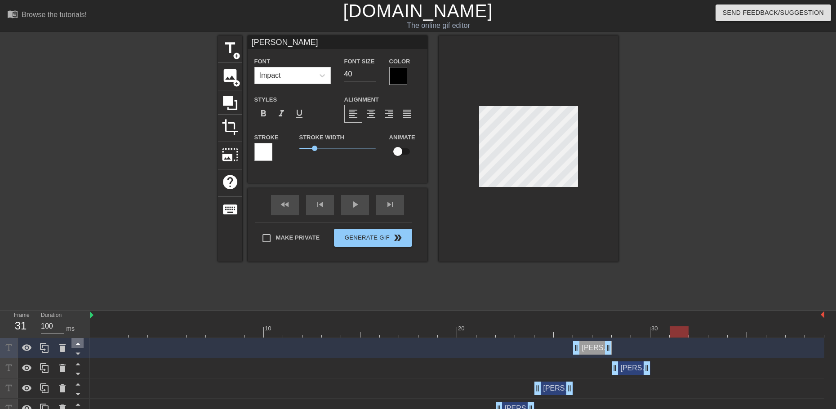
click at [76, 338] on icon at bounding box center [77, 343] width 11 height 11
click at [78, 348] on icon at bounding box center [77, 353] width 11 height 11
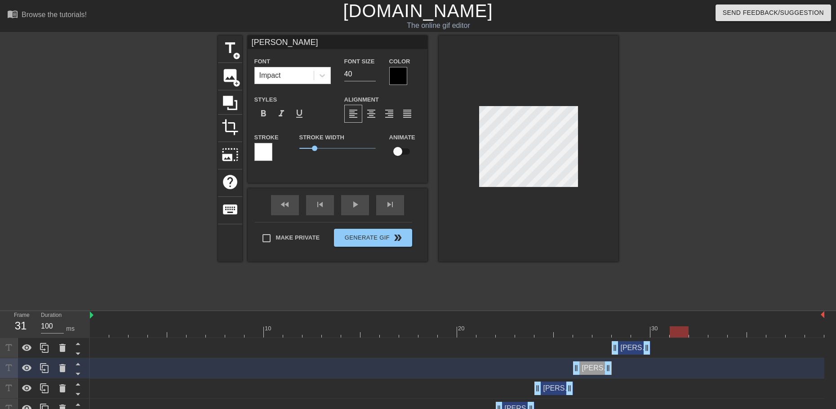
click at [288, 165] on div "ZINA Font Impact Font Size 40 Color Styles format_bold format_italic format_und…" at bounding box center [338, 108] width 180 height 147
click at [31, 11] on div "Browse the tutorials!" at bounding box center [54, 15] width 65 height 8
